Goal: Task Accomplishment & Management: Complete application form

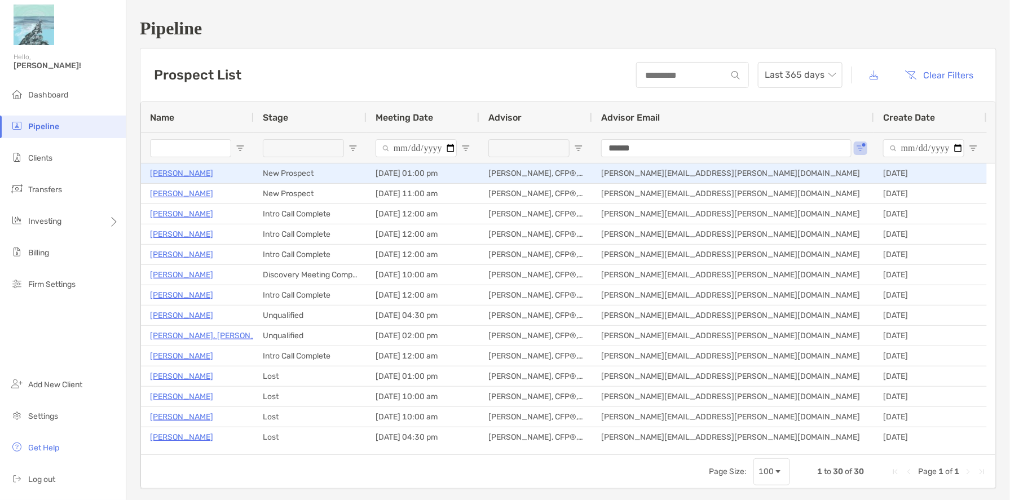
click at [162, 175] on p "[PERSON_NAME]" at bounding box center [181, 173] width 63 height 14
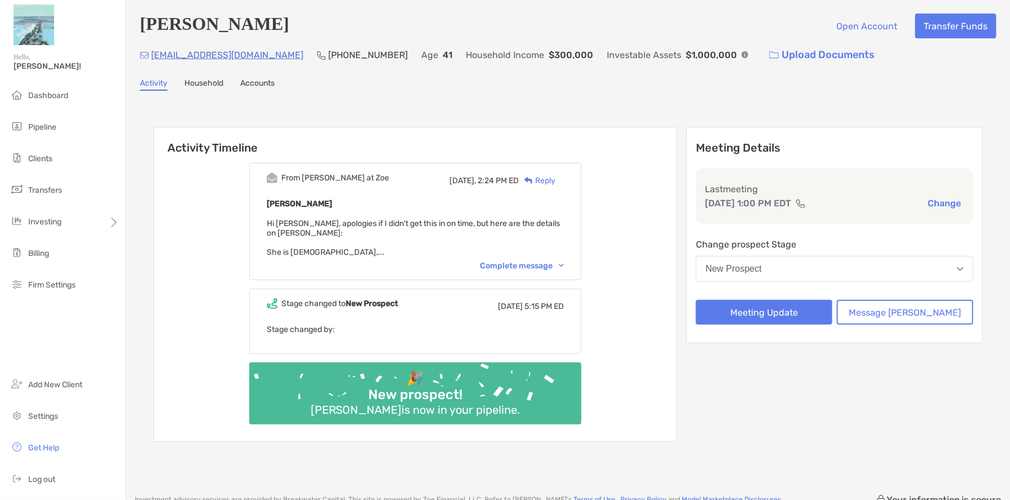
click at [762, 268] on div "New Prospect" at bounding box center [733, 269] width 56 height 10
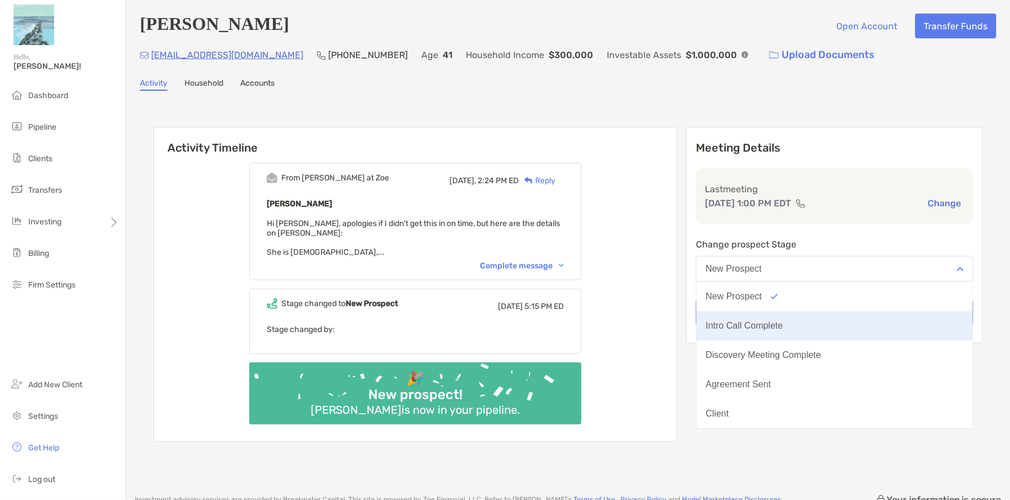
click at [783, 326] on div "Intro Call Complete" at bounding box center [743, 326] width 77 height 10
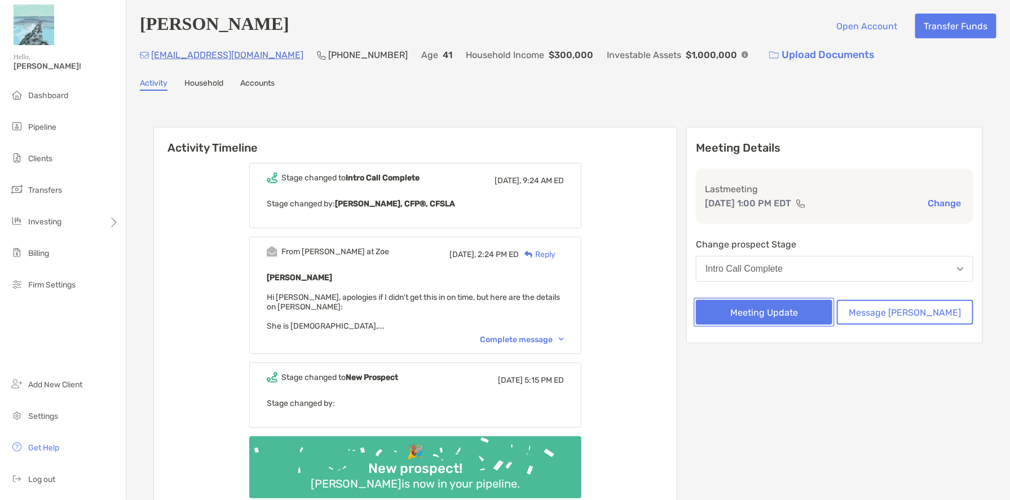
click at [793, 310] on button "Meeting Update" at bounding box center [764, 312] width 136 height 25
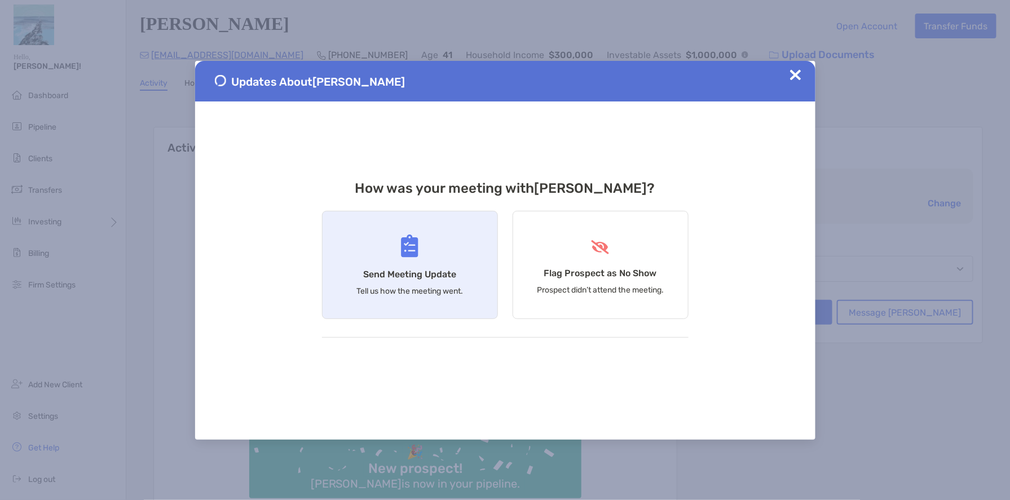
click at [449, 261] on div "Send Meeting Update Tell us how the meeting went." at bounding box center [410, 265] width 176 height 108
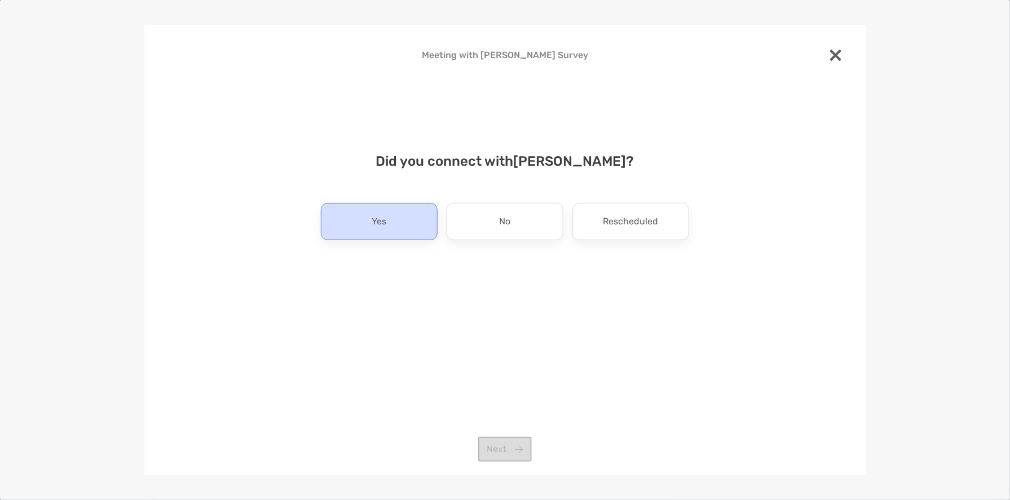
click at [394, 224] on div "Yes" at bounding box center [379, 221] width 117 height 37
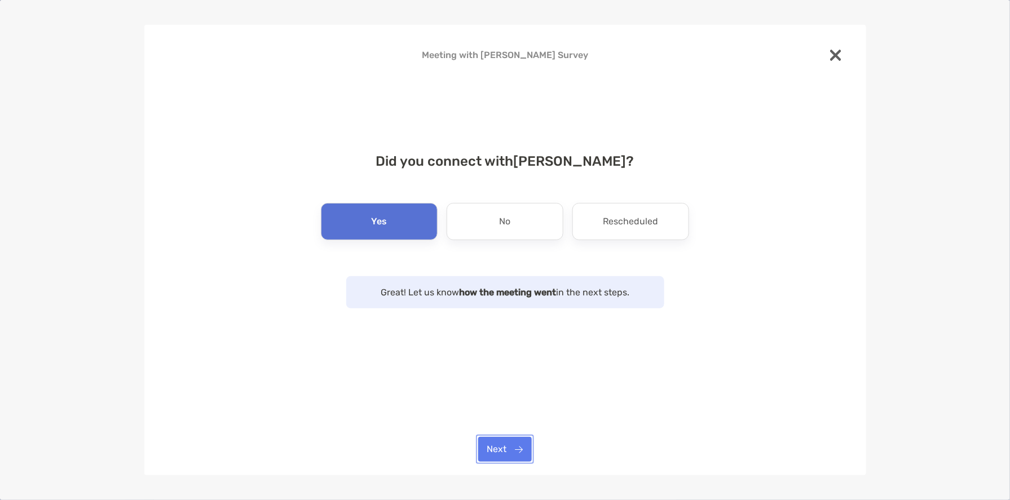
click at [492, 453] on button "Next" at bounding box center [505, 449] width 54 height 25
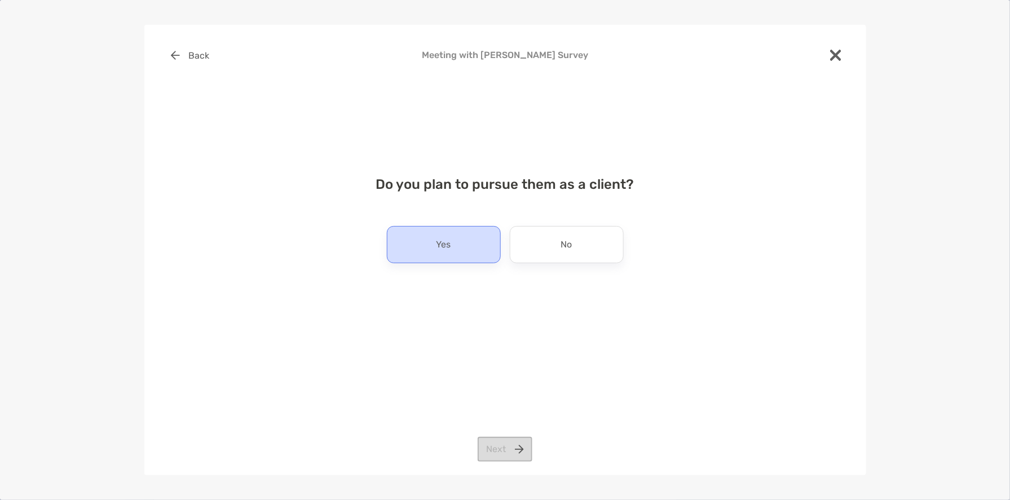
click at [465, 254] on div "Yes" at bounding box center [444, 244] width 114 height 37
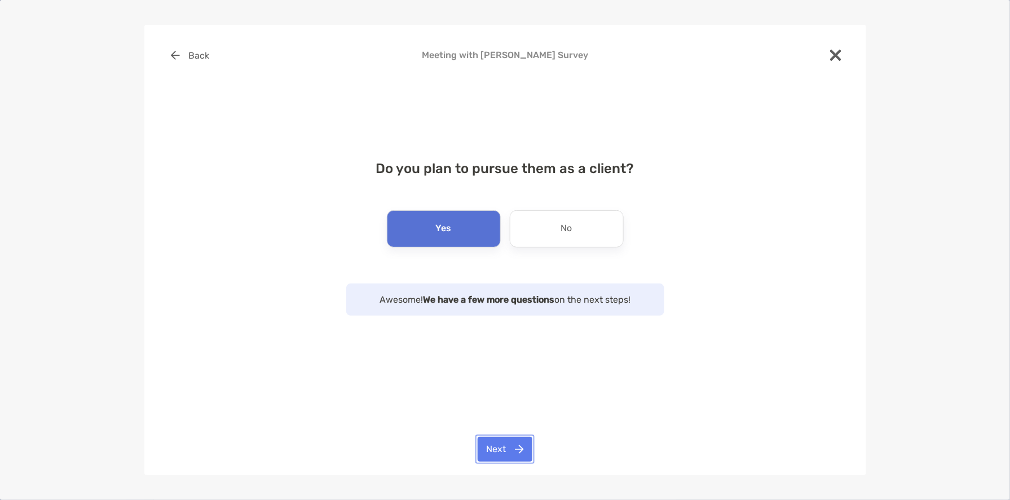
click at [495, 449] on button "Next" at bounding box center [505, 449] width 55 height 25
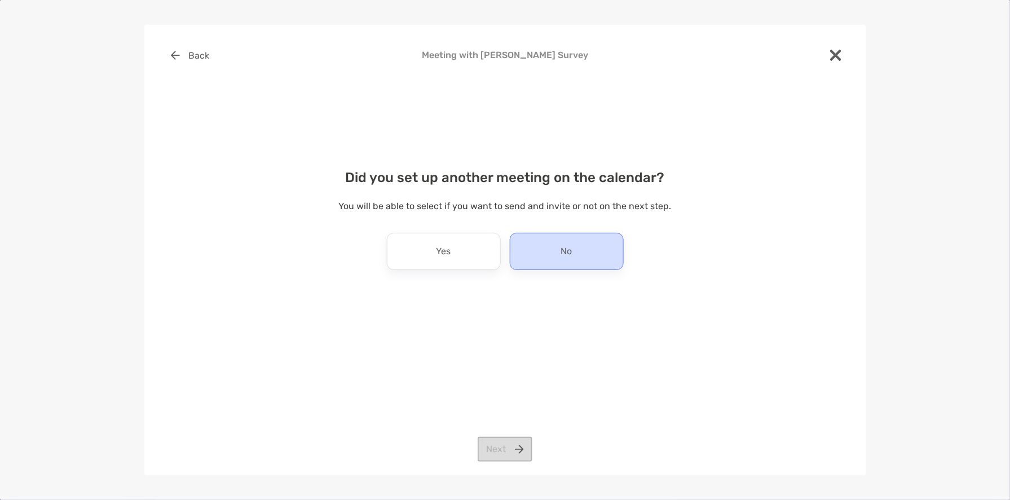
click at [562, 254] on p "No" at bounding box center [566, 251] width 11 height 18
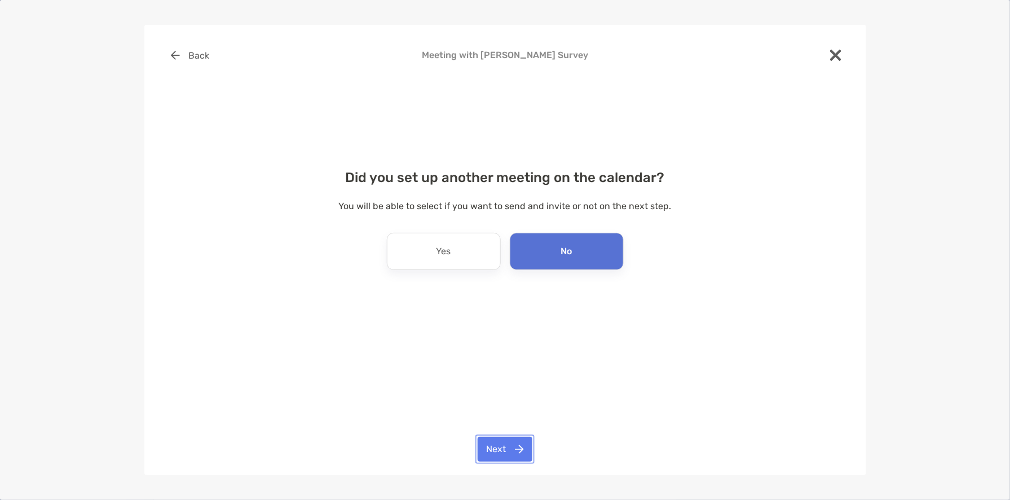
click at [505, 448] on button "Next" at bounding box center [505, 449] width 55 height 25
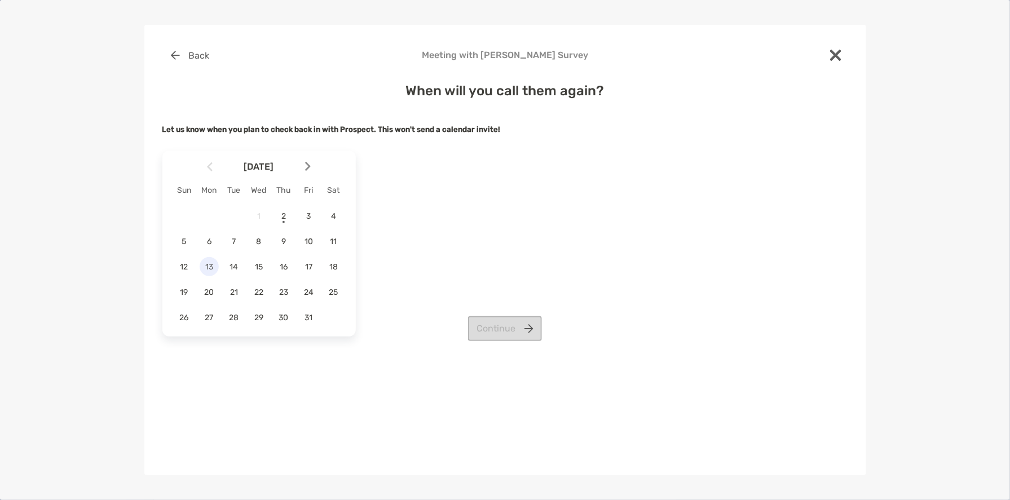
click at [207, 270] on span "13" at bounding box center [209, 267] width 19 height 10
click at [491, 330] on button "Continue" at bounding box center [505, 328] width 74 height 25
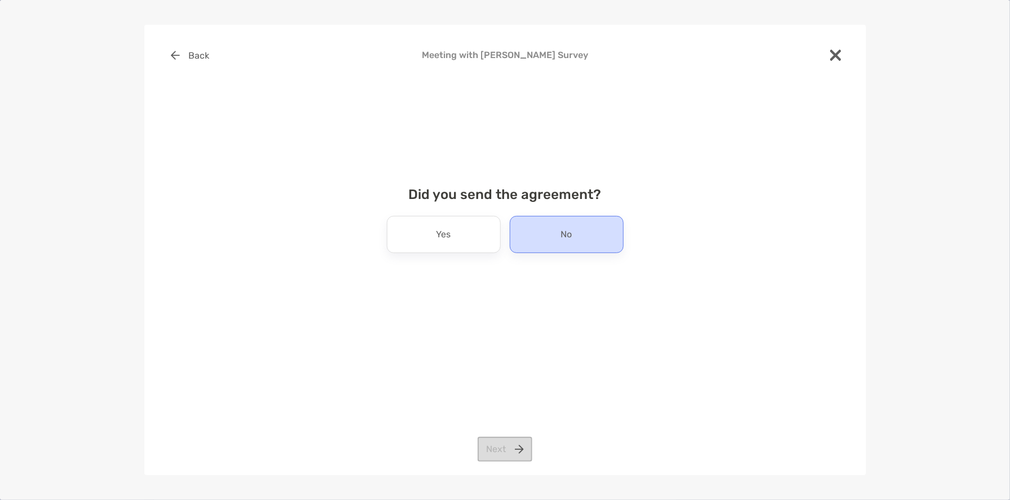
click at [570, 229] on p "No" at bounding box center [566, 235] width 11 height 18
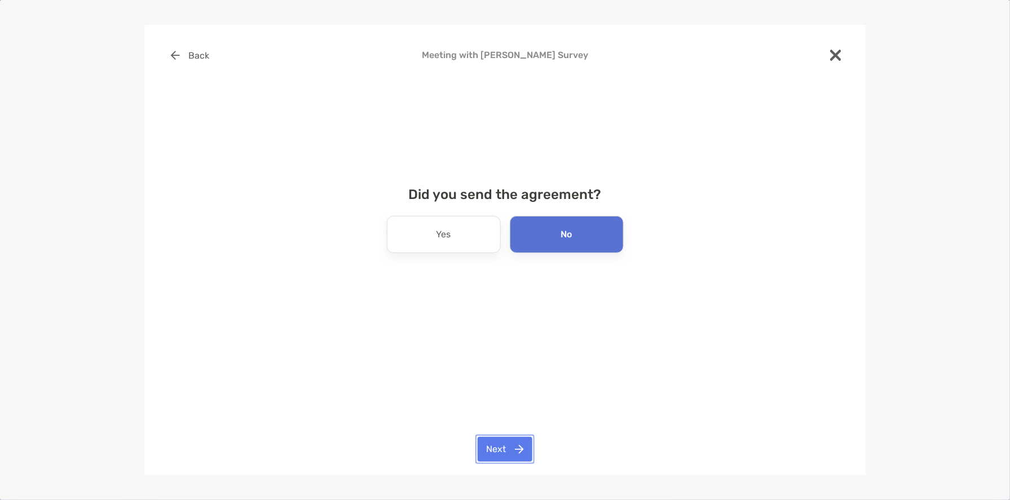
click at [494, 450] on button "Next" at bounding box center [505, 449] width 55 height 25
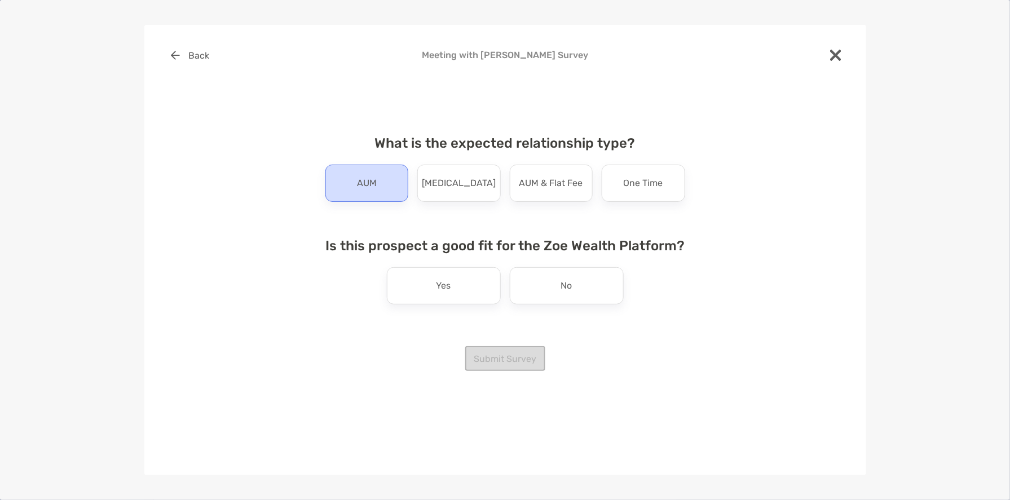
click at [379, 189] on div "AUM" at bounding box center [366, 183] width 83 height 37
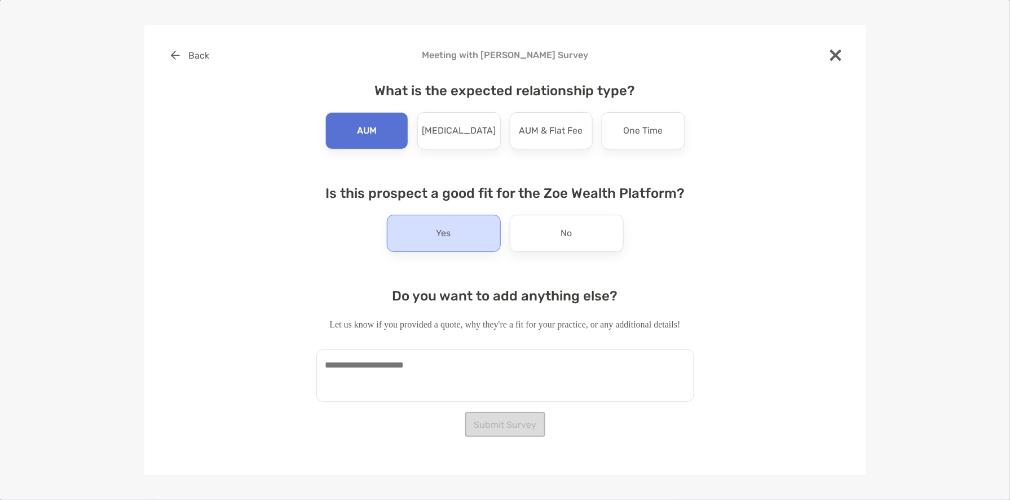
click at [430, 240] on div "Yes" at bounding box center [444, 233] width 114 height 37
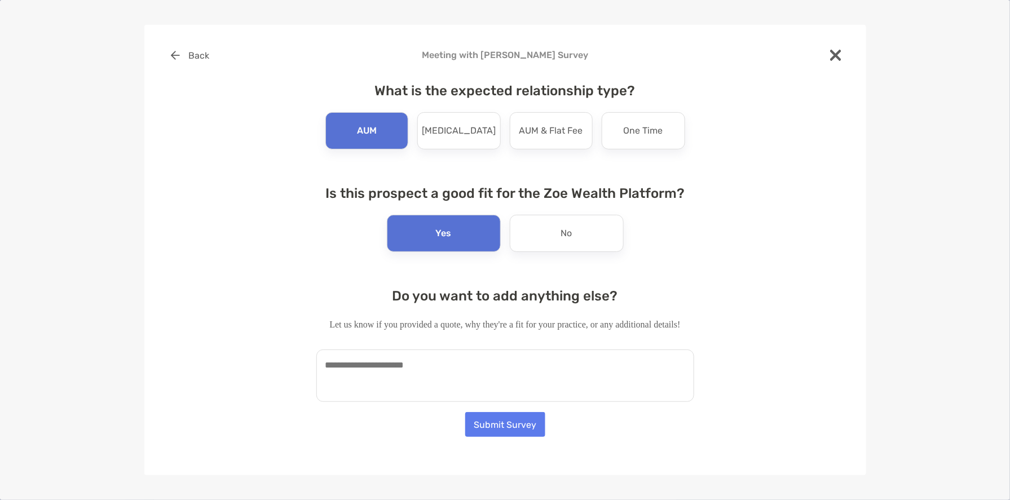
click at [467, 368] on textarea at bounding box center [505, 376] width 378 height 52
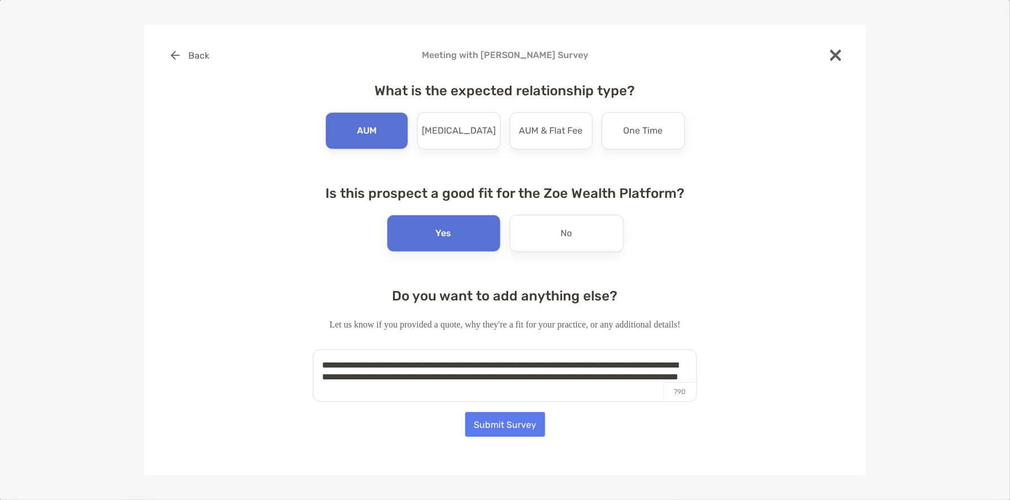
type textarea "**********"
click at [493, 427] on button "Submit Survey" at bounding box center [505, 424] width 80 height 25
